Goal: Check status: Check status

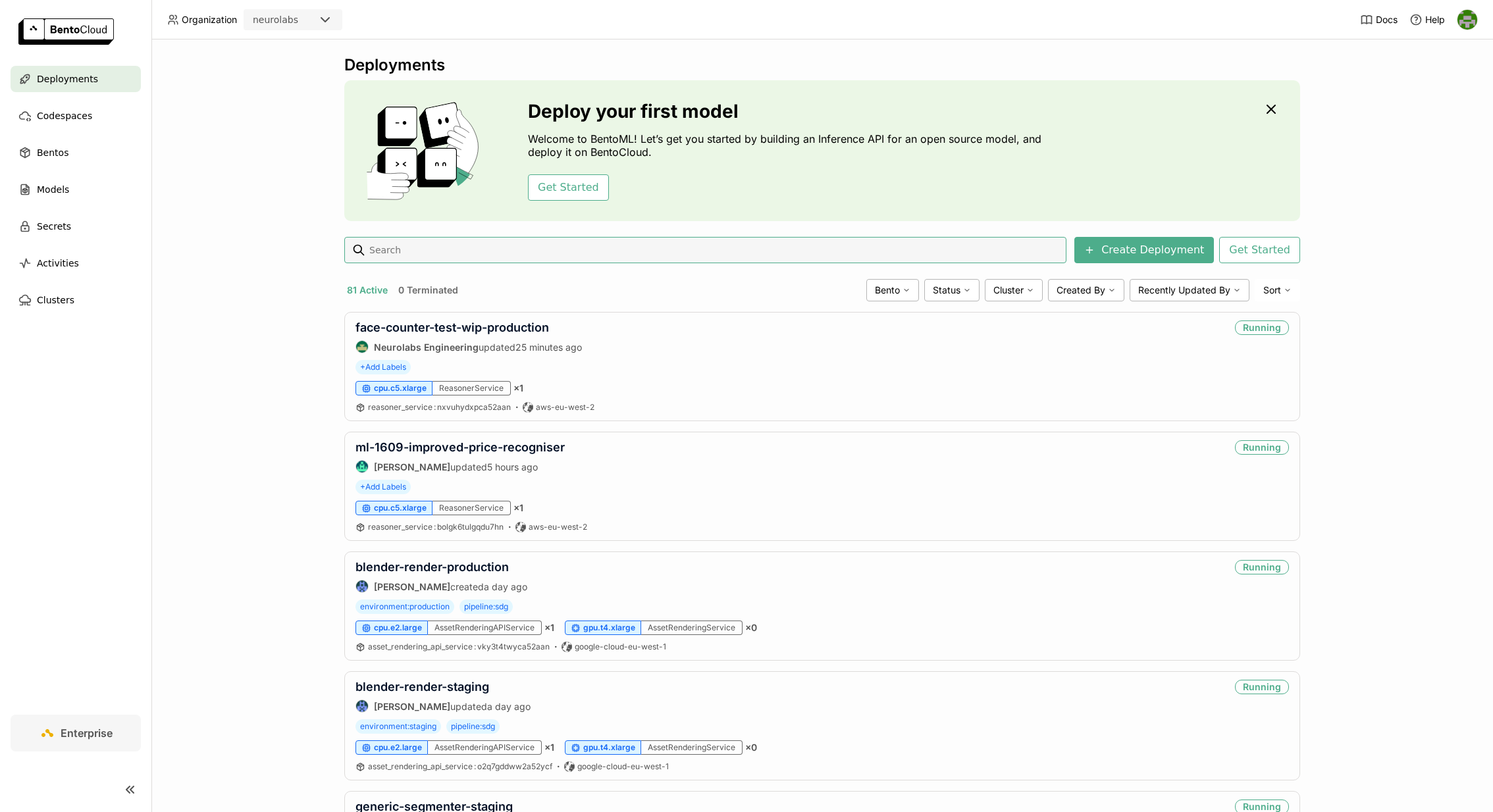
click at [634, 256] on input at bounding box center [714, 250] width 693 height 21
type input "FMS"
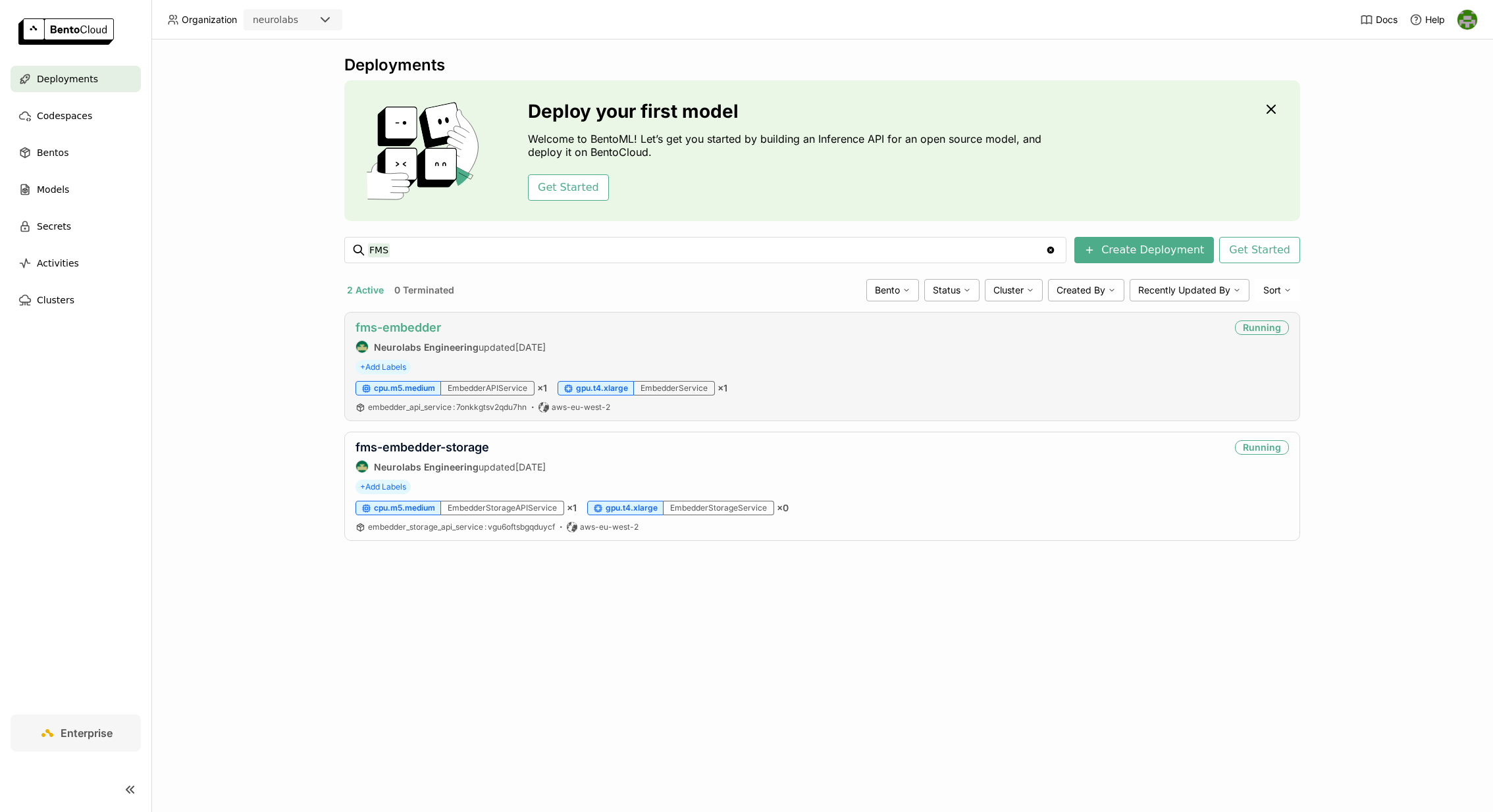
click at [422, 326] on link "fms-embedder" at bounding box center [398, 328] width 86 height 14
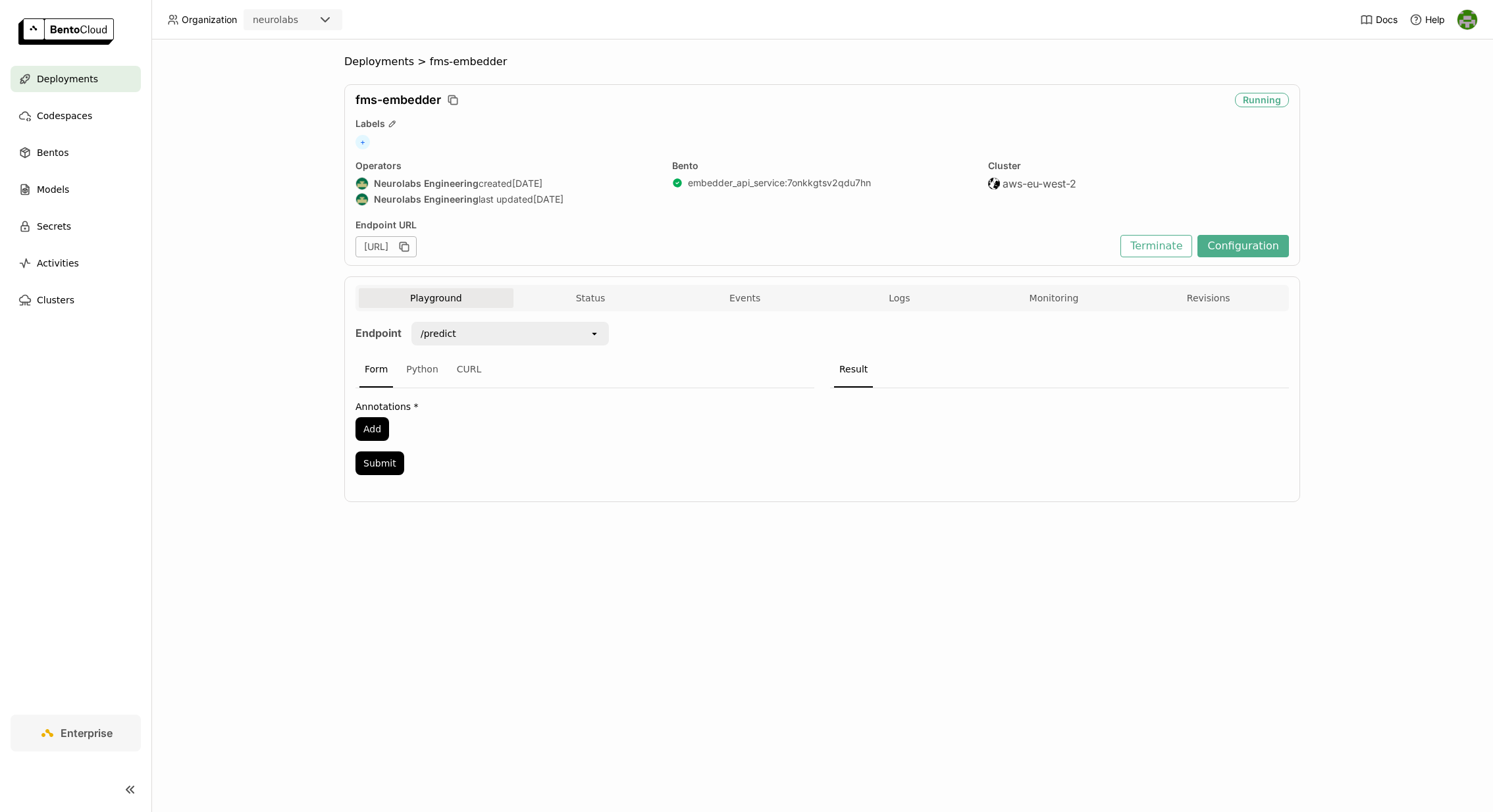
click at [454, 299] on button "Playground" at bounding box center [436, 298] width 155 height 20
click at [612, 295] on button "Status" at bounding box center [590, 298] width 155 height 20
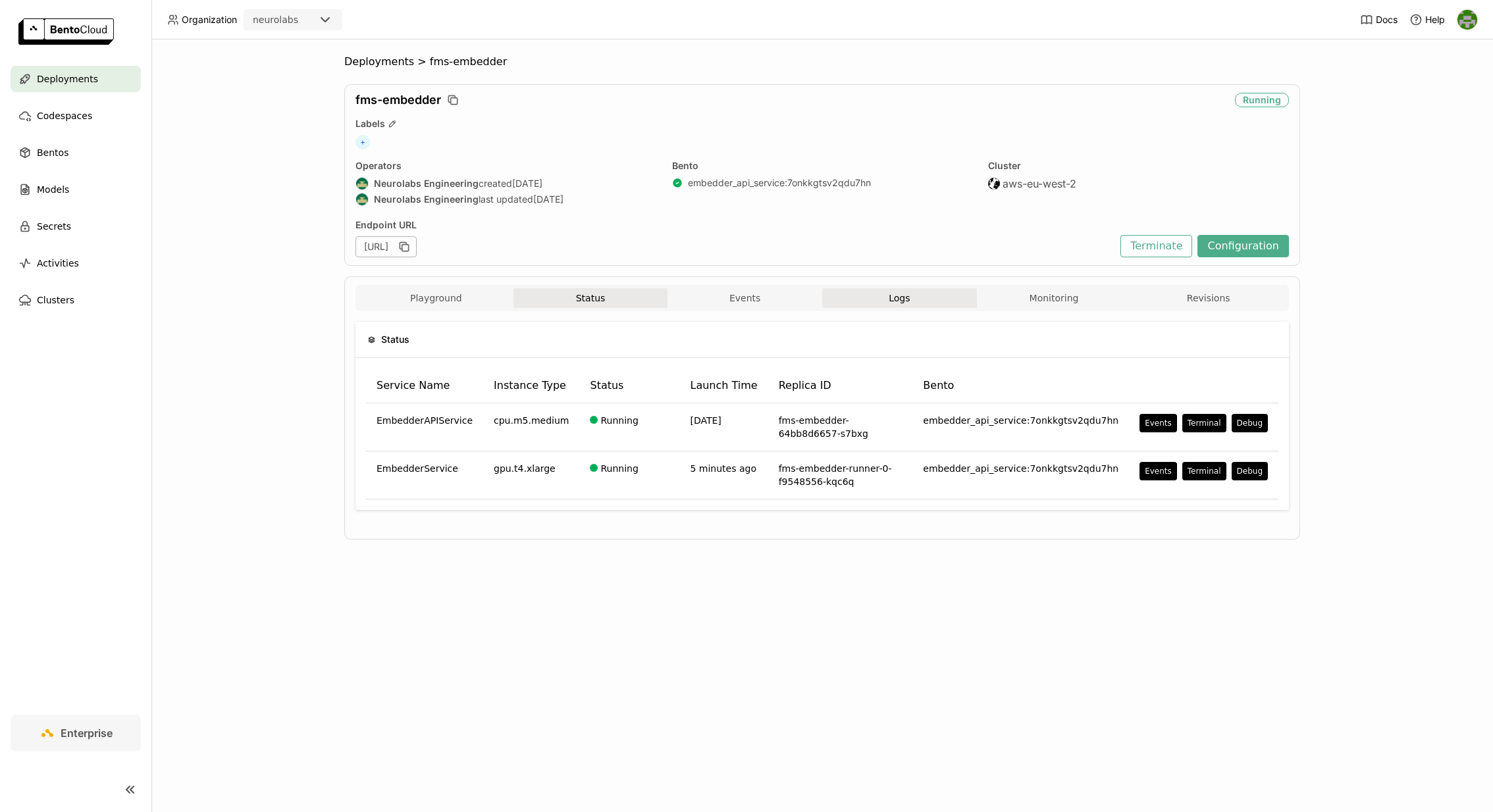
click at [946, 292] on button "Logs" at bounding box center [899, 298] width 155 height 20
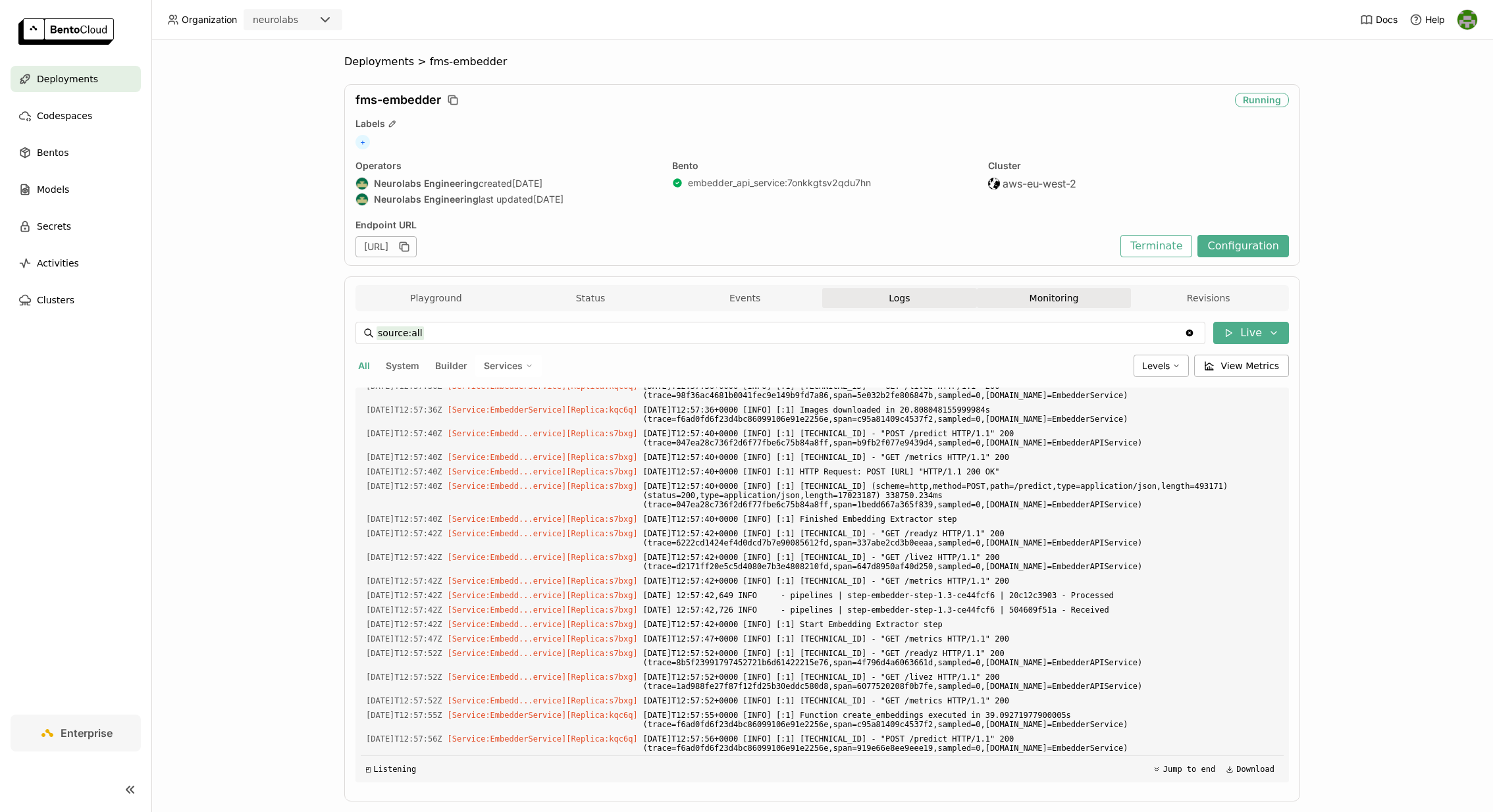
scroll to position [2264, 0]
click at [1023, 304] on button "Monitoring" at bounding box center [1054, 298] width 155 height 20
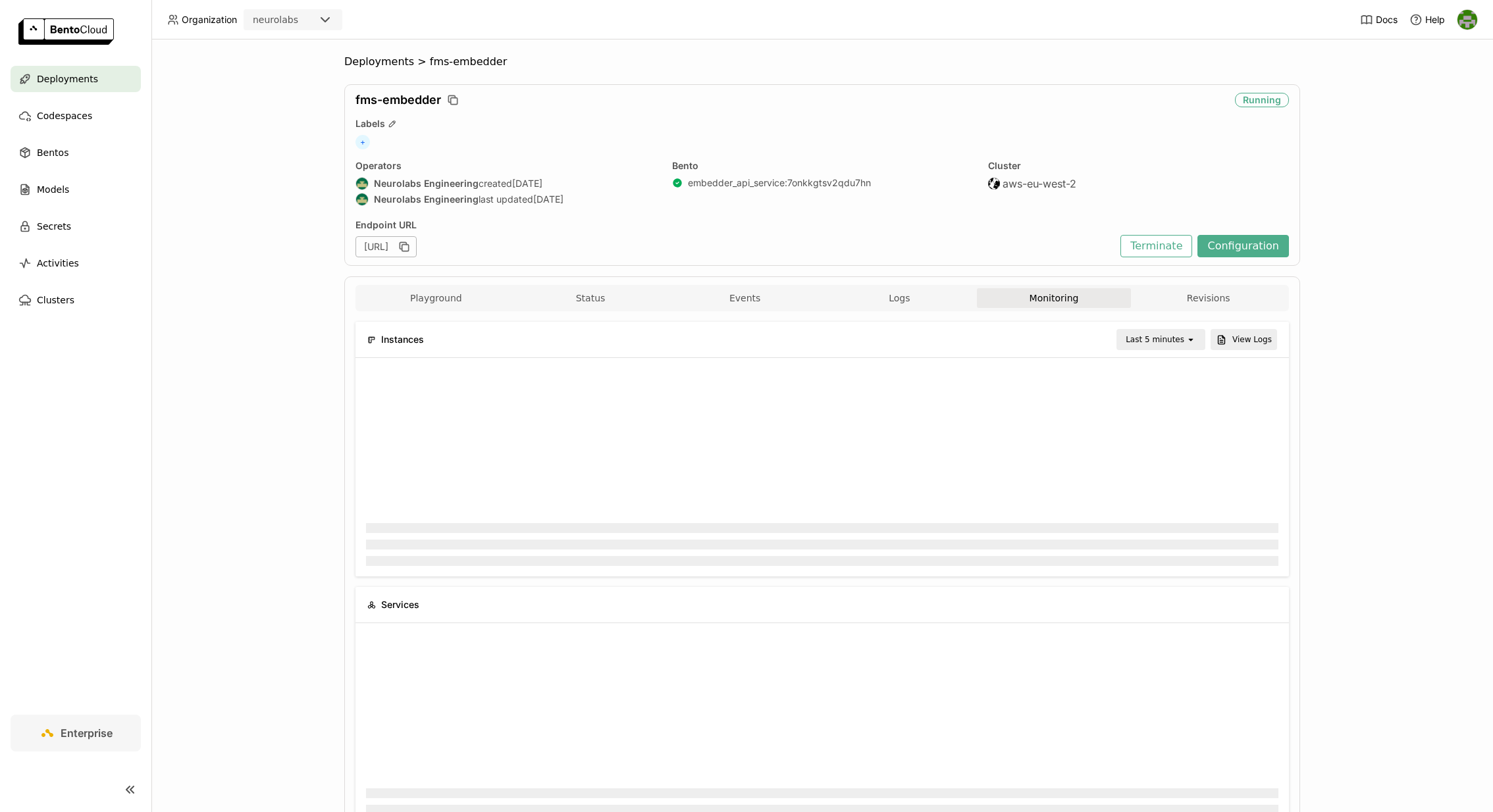
click at [1174, 338] on div "Last 5 minutes" at bounding box center [1155, 339] width 59 height 13
click at [1160, 412] on div "Last 30 minutes" at bounding box center [1163, 409] width 63 height 26
click at [80, 146] on div "Bentos" at bounding box center [76, 152] width 130 height 26
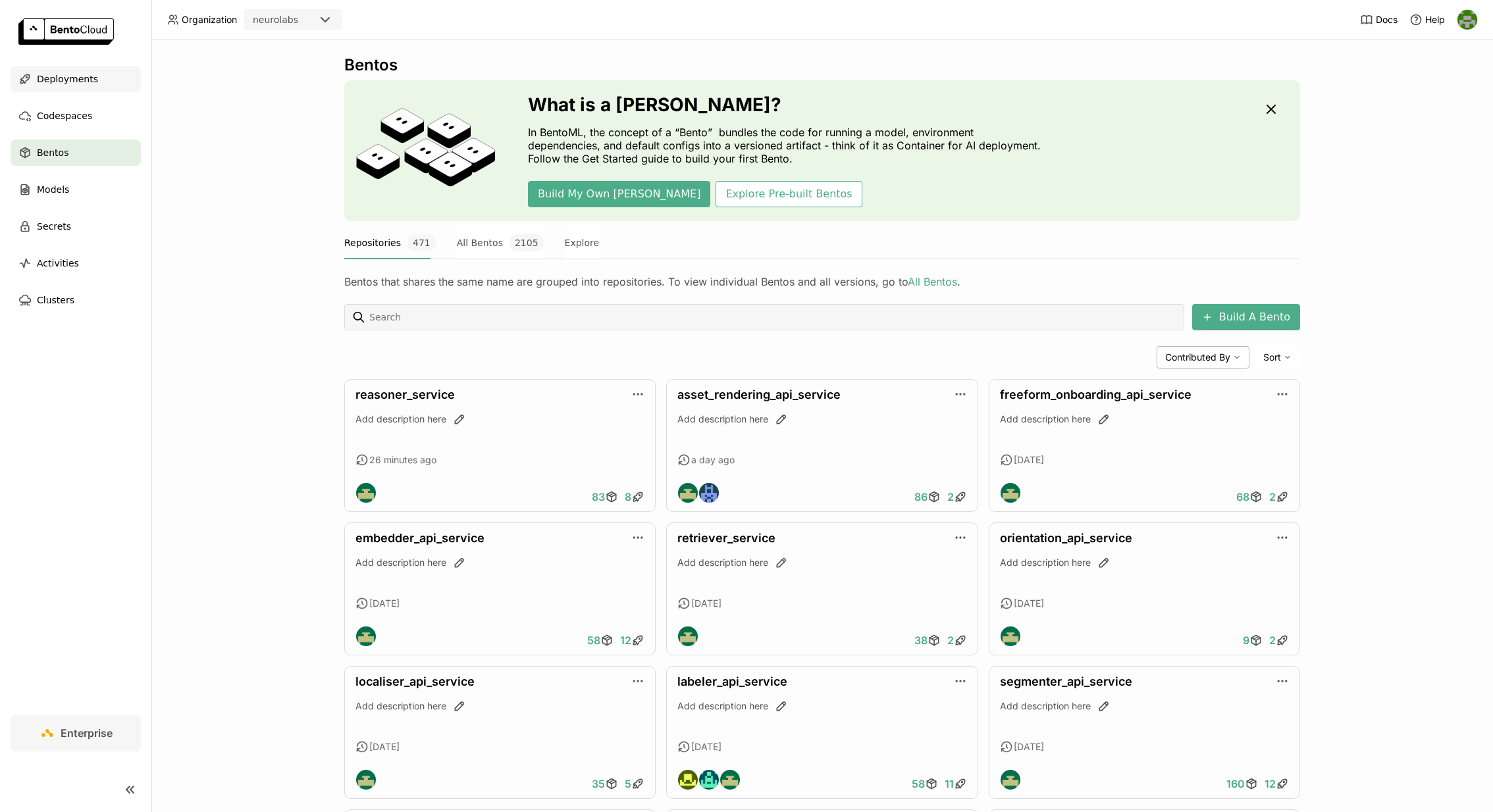
click at [127, 82] on div "Deployments" at bounding box center [76, 79] width 130 height 26
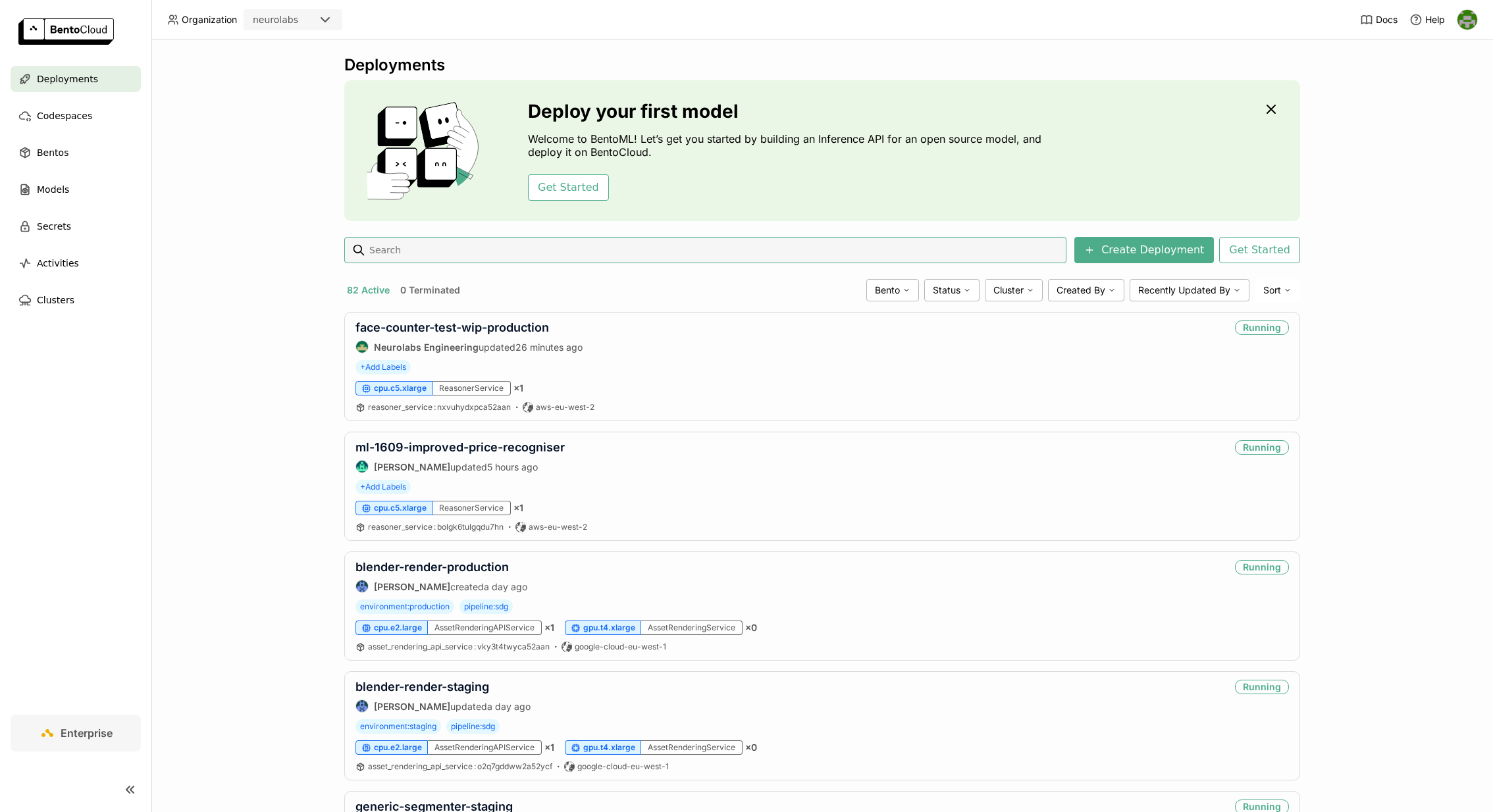
click at [488, 247] on input at bounding box center [714, 250] width 693 height 21
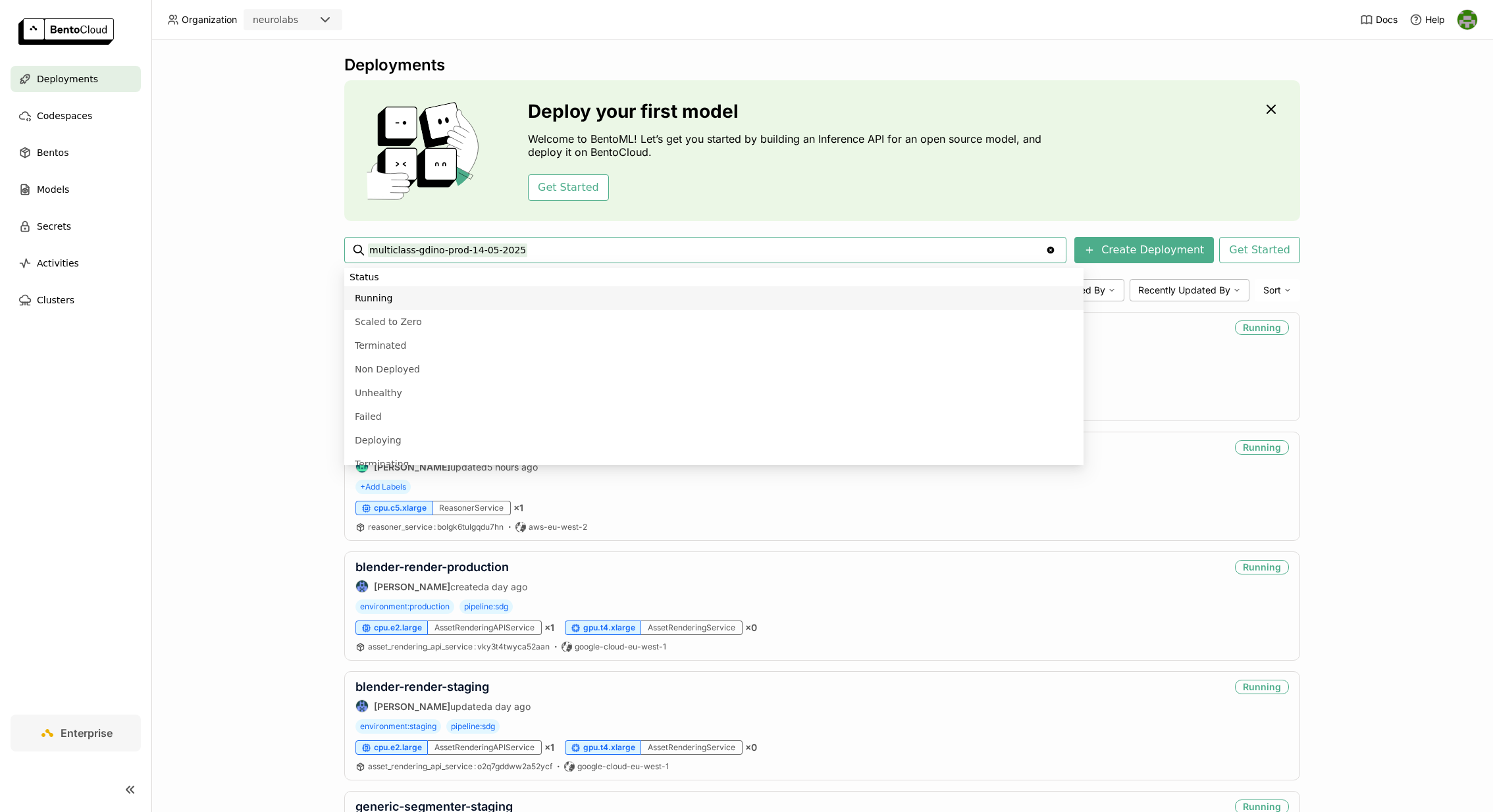
type input "multiclass-gdino-prod-14-05-2025"
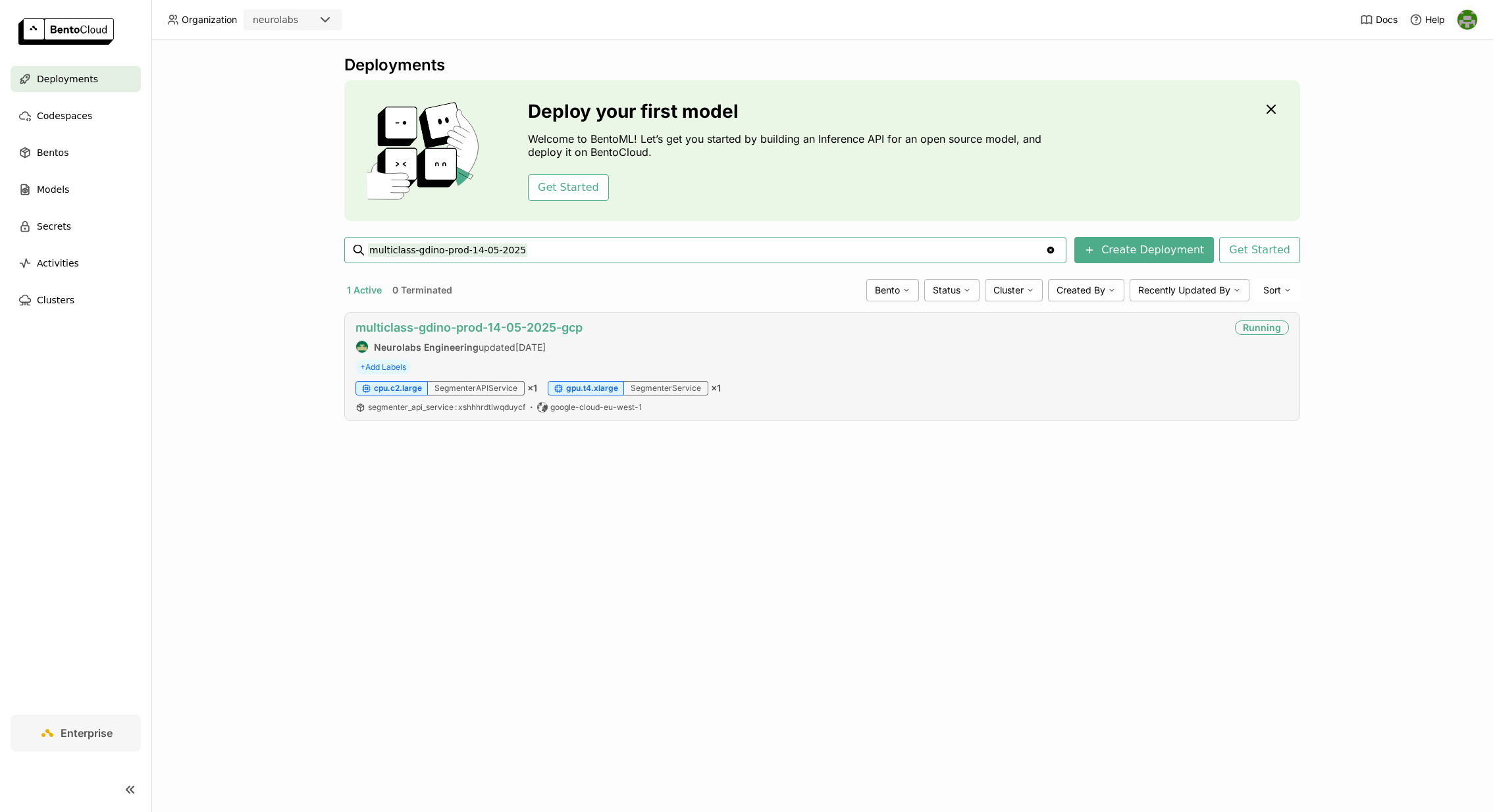
click at [534, 332] on link "multiclass-gdino-prod-14-05-2025-gcp" at bounding box center [469, 328] width 227 height 14
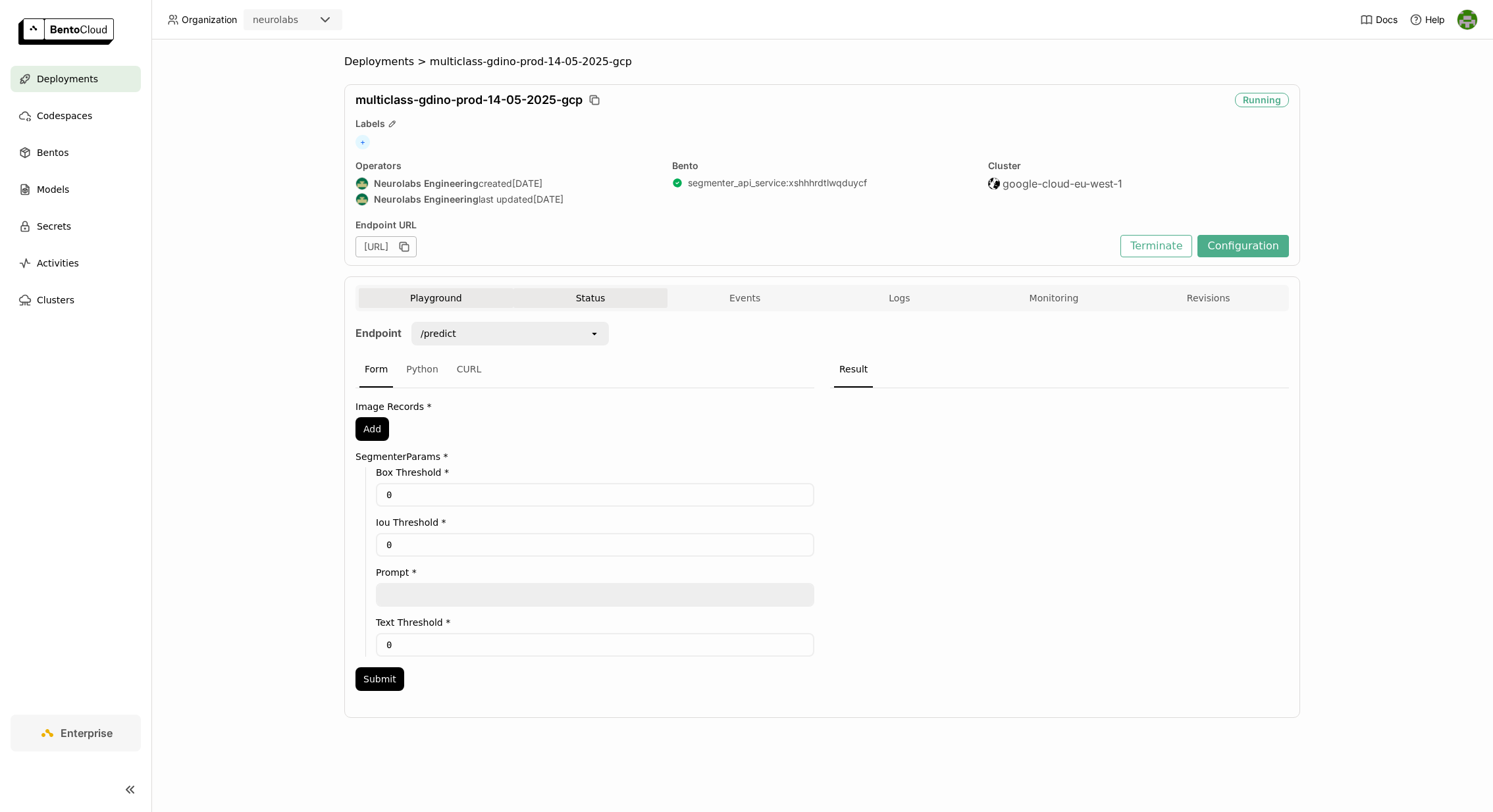
click at [568, 292] on button "Status" at bounding box center [590, 298] width 155 height 20
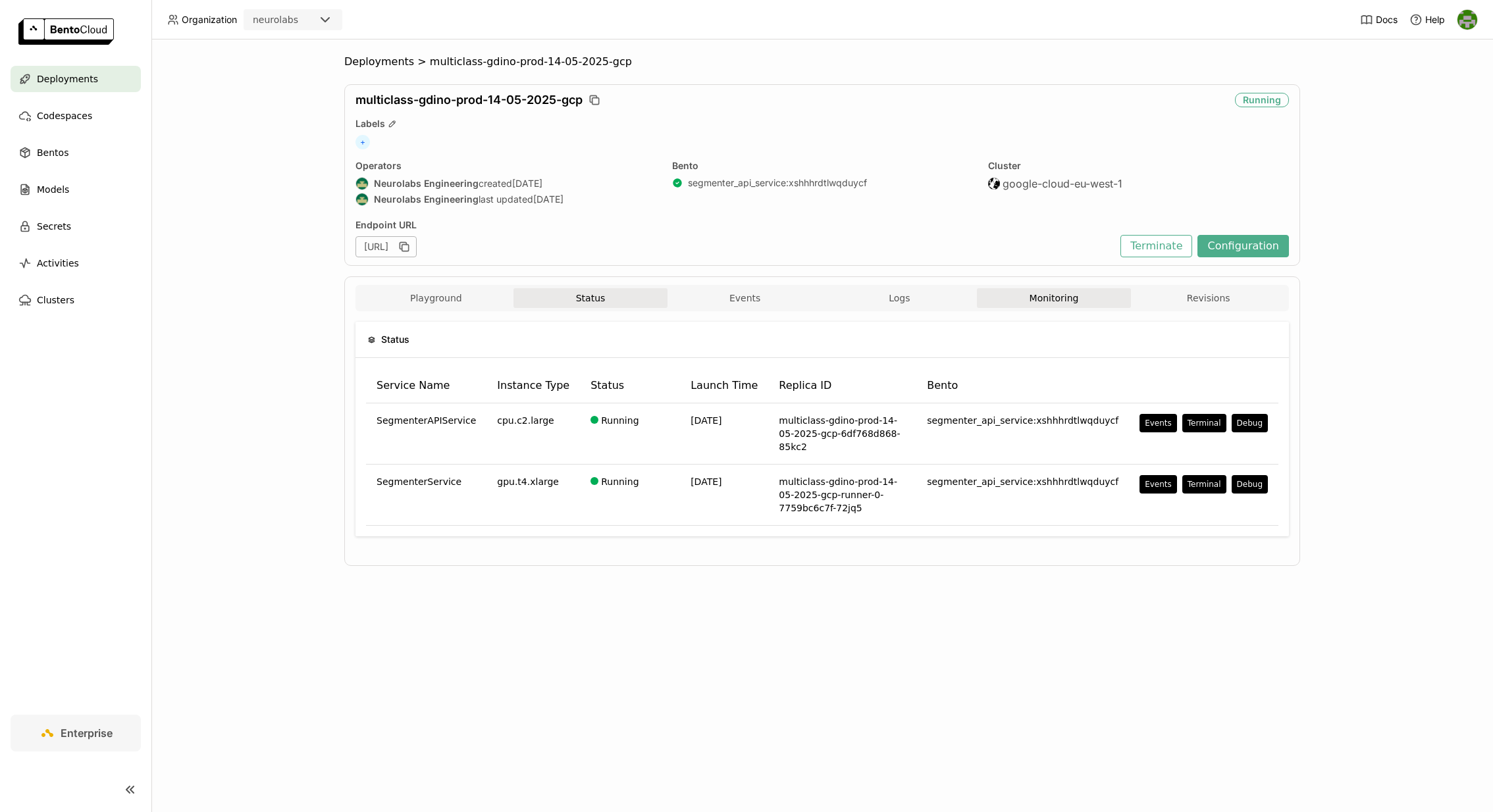
click at [1063, 302] on button "Monitoring" at bounding box center [1054, 298] width 155 height 20
